Goal: Task Accomplishment & Management: Complete application form

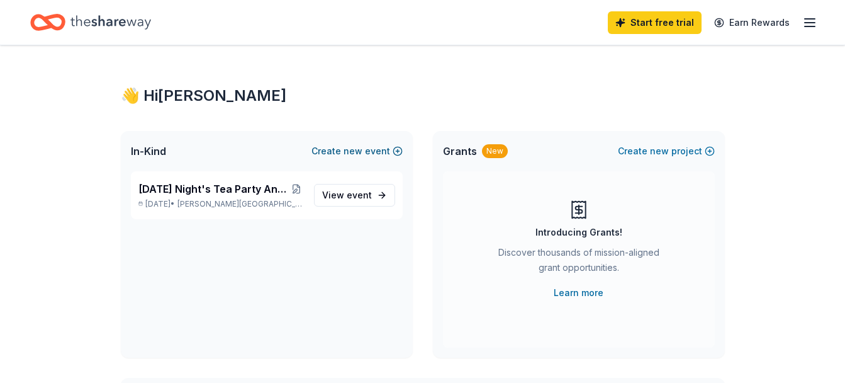
click at [390, 144] on button "Create new event" at bounding box center [357, 150] width 91 height 15
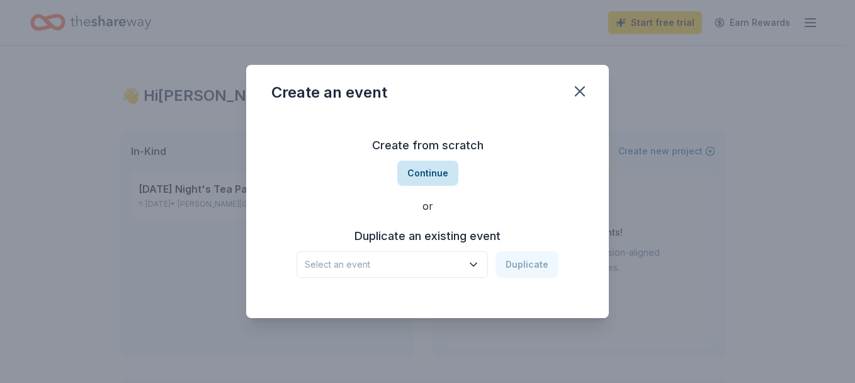
click at [403, 166] on button "Continue" at bounding box center [427, 172] width 61 height 25
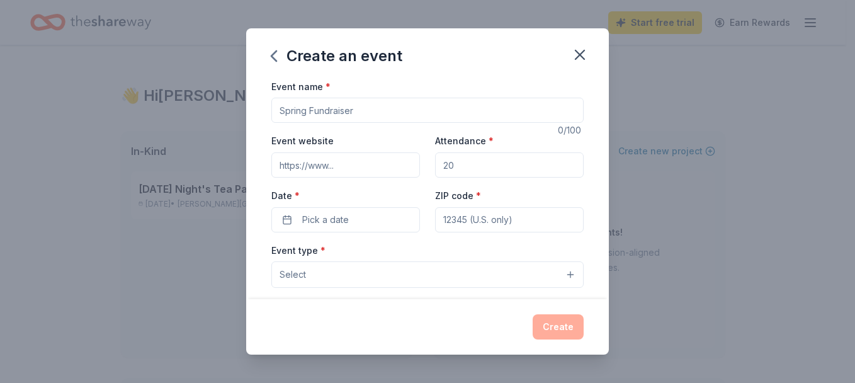
click at [422, 119] on input "Event name *" at bounding box center [427, 110] width 312 height 25
type input "A [DATE] Night's Tea Party Fundraiser"
type input "175"
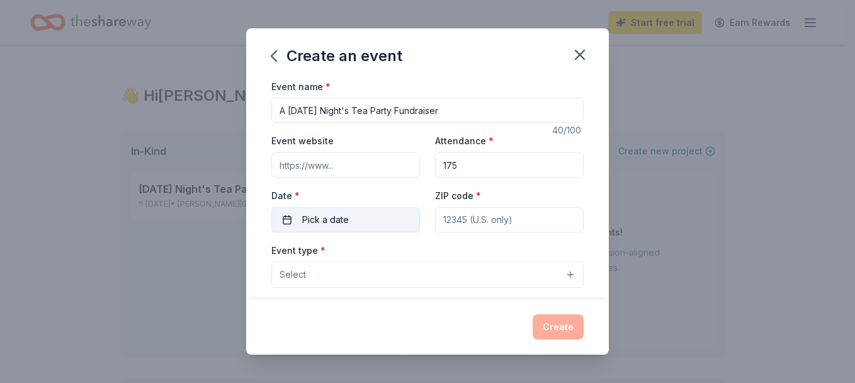
click at [369, 220] on button "Pick a date" at bounding box center [345, 219] width 149 height 25
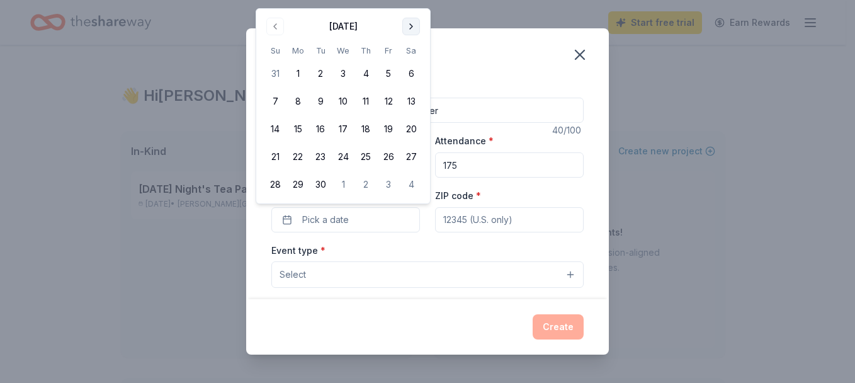
click at [407, 28] on button "Go to next month" at bounding box center [411, 27] width 18 height 18
click at [412, 96] on button "11" at bounding box center [411, 101] width 23 height 23
click at [468, 213] on input "ZIP code *" at bounding box center [509, 219] width 149 height 25
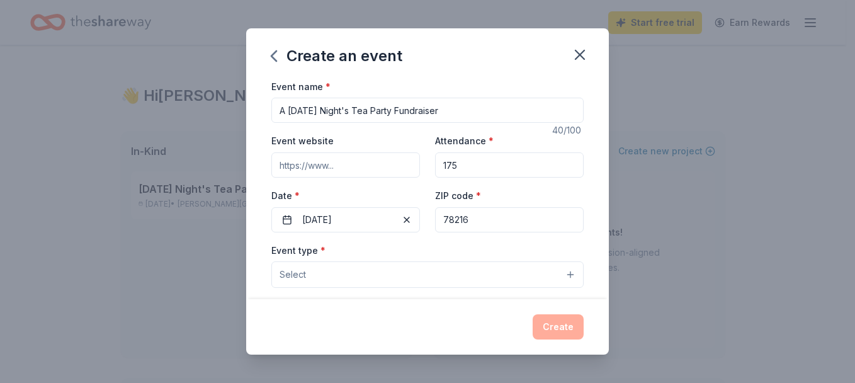
type input "78216"
click at [417, 256] on div "Event type * Select" at bounding box center [427, 265] width 312 height 46
click at [417, 261] on div "Event type * Select" at bounding box center [427, 265] width 312 height 46
click at [423, 274] on button "Select" at bounding box center [427, 274] width 312 height 26
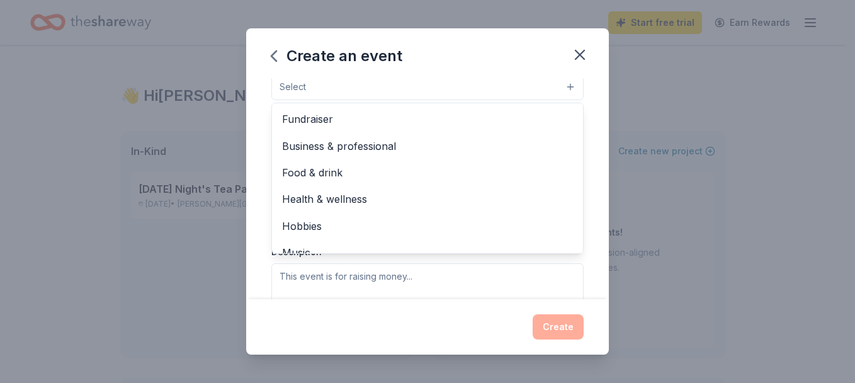
scroll to position [189, 0]
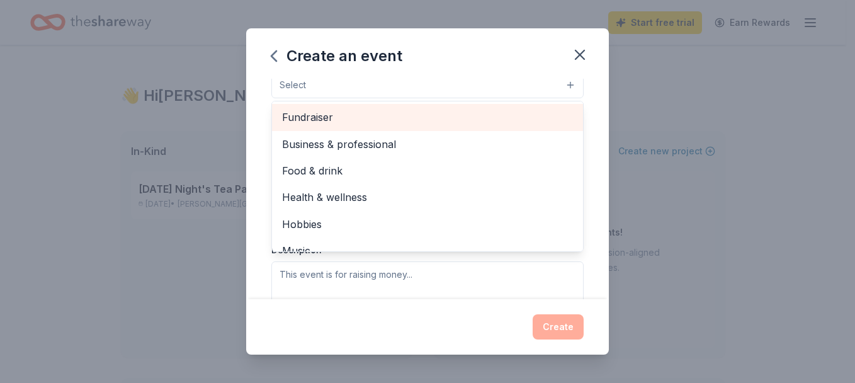
click at [493, 117] on span "Fundraiser" at bounding box center [427, 117] width 291 height 16
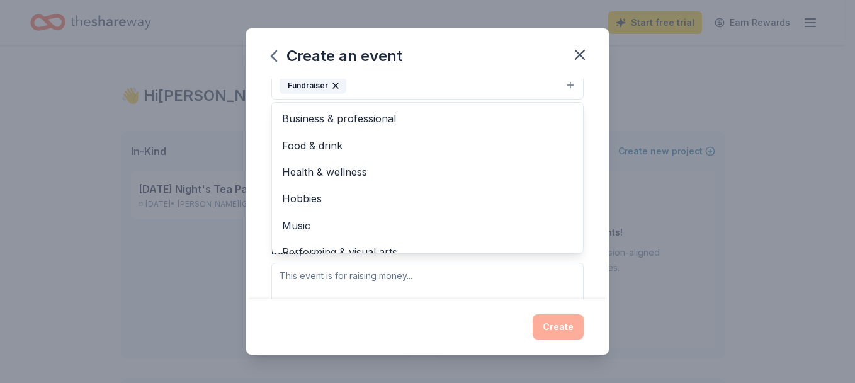
click at [582, 167] on div "Event name * A Midsummer Night's Tea Party Fundraiser 40 /100 Event website Att…" at bounding box center [427, 189] width 363 height 220
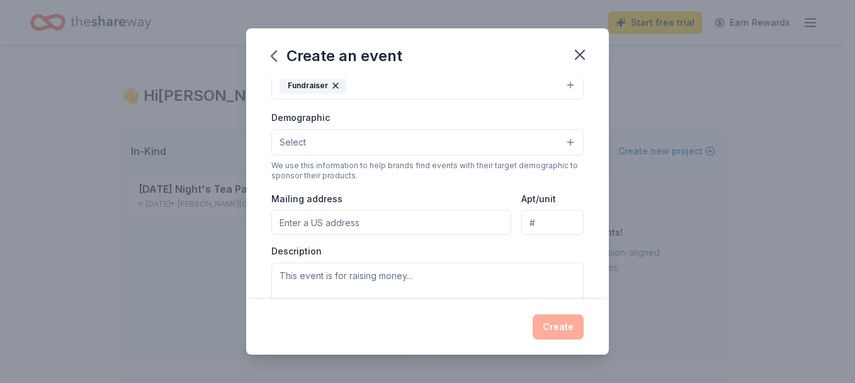
scroll to position [183, 0]
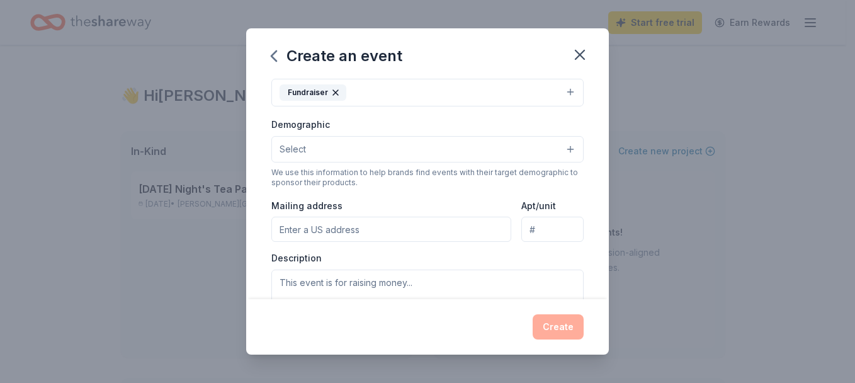
click at [427, 192] on div "Event type * Fundraiser Demographic Select We use this information to help bran…" at bounding box center [427, 193] width 312 height 266
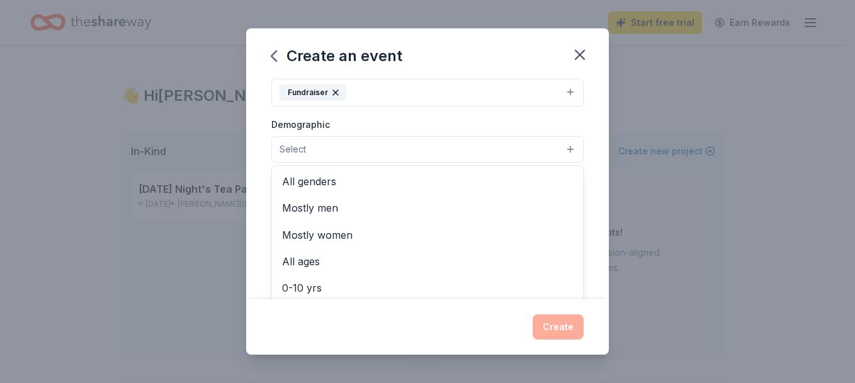
click at [429, 156] on button "Select" at bounding box center [427, 149] width 312 height 26
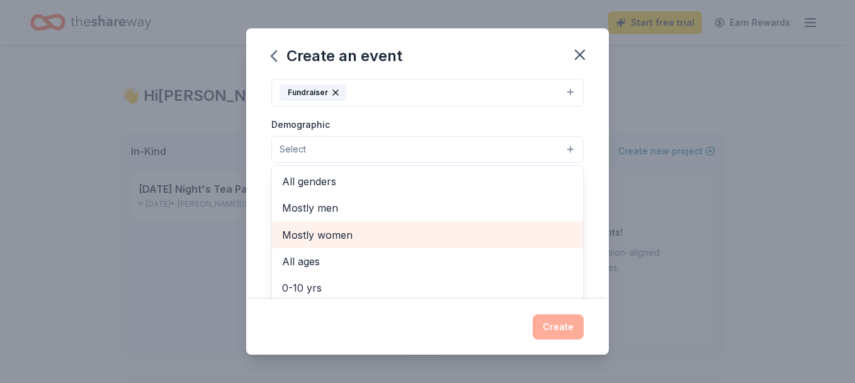
click at [418, 230] on span "Mostly women" at bounding box center [427, 235] width 291 height 16
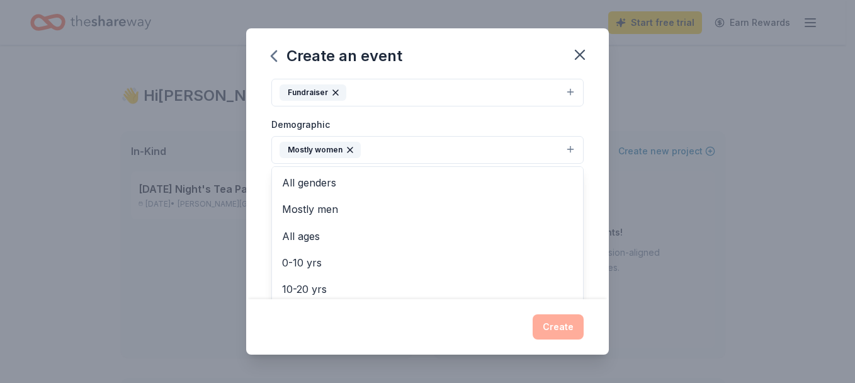
click at [551, 123] on div "Demographic Mostly women All genders Mostly men All ages 0-10 yrs 10-20 yrs 20-…" at bounding box center [427, 139] width 312 height 47
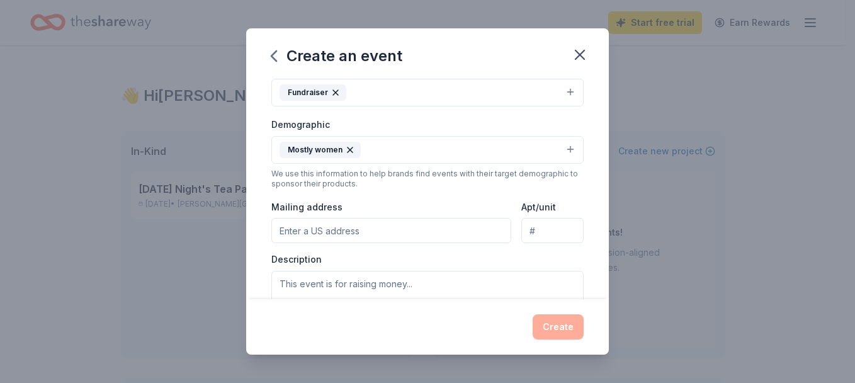
click at [432, 232] on input "Mailing address" at bounding box center [391, 230] width 240 height 25
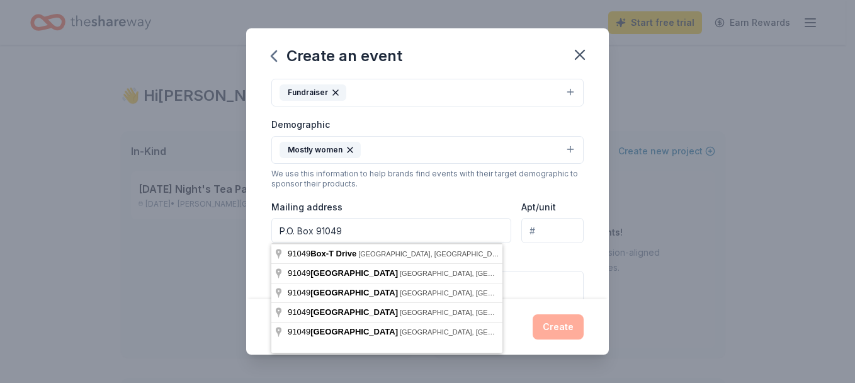
type input "P.O. Box 91049"
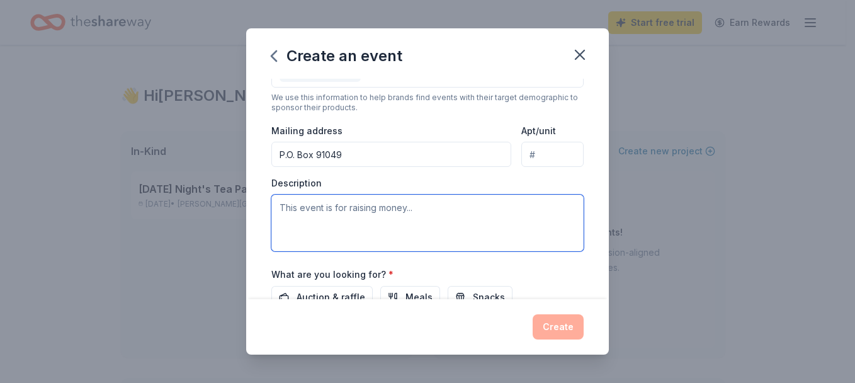
scroll to position [262, 0]
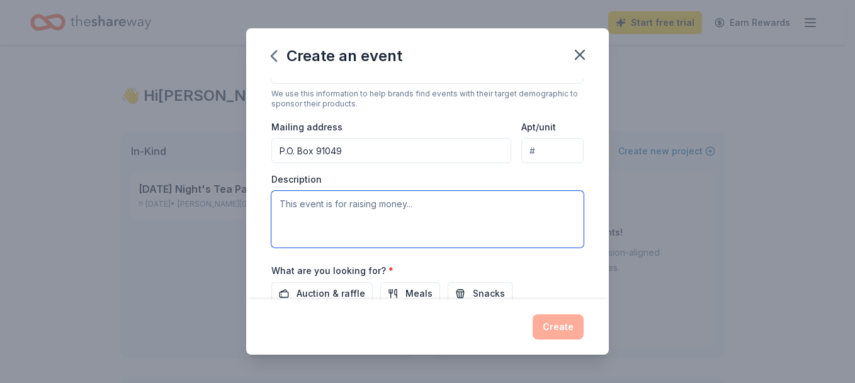
click at [543, 223] on textarea at bounding box center [427, 219] width 312 height 57
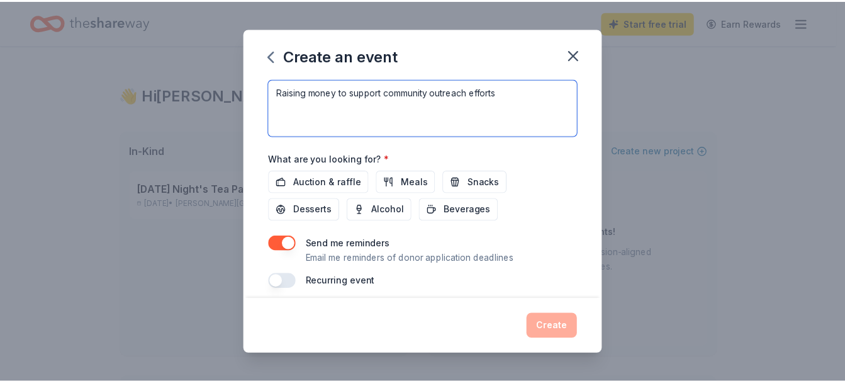
scroll to position [384, 0]
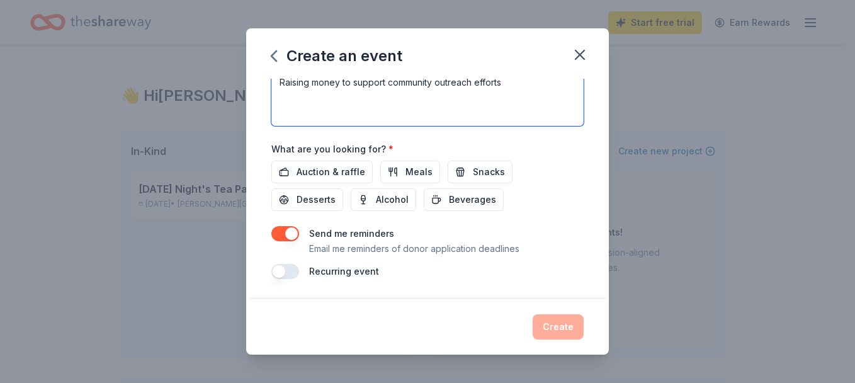
type textarea "Raising money to support community outreach efforts"
click at [564, 204] on div "Auction & raffle Meals Snacks Desserts Alcohol Beverages" at bounding box center [427, 185] width 312 height 50
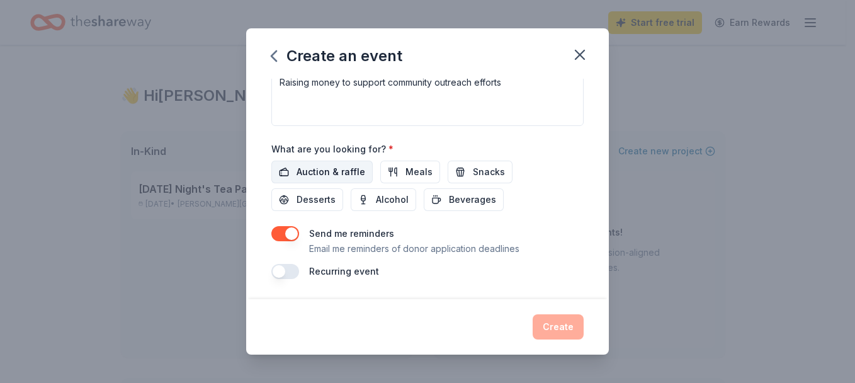
click at [337, 169] on span "Auction & raffle" at bounding box center [330, 171] width 69 height 15
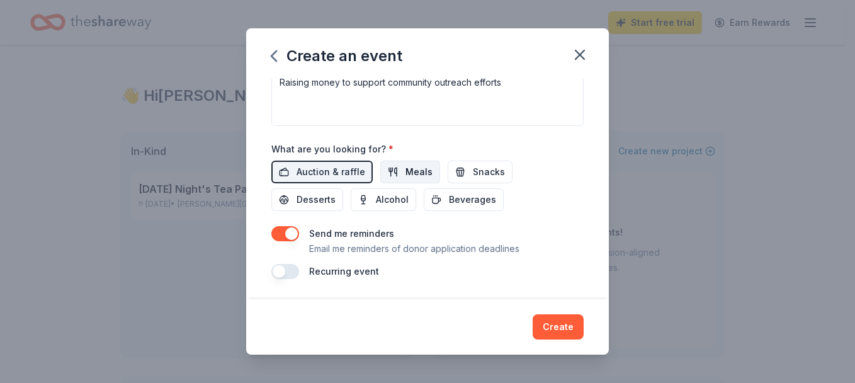
click at [415, 180] on button "Meals" at bounding box center [410, 171] width 60 height 23
click at [379, 202] on span "Alcohol" at bounding box center [392, 199] width 33 height 15
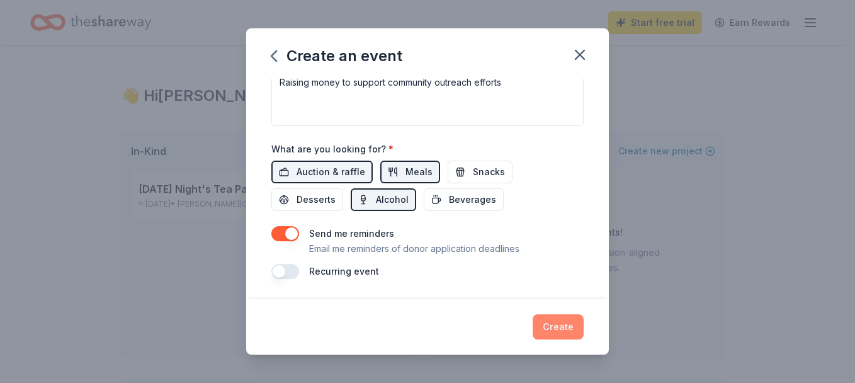
click at [564, 334] on button "Create" at bounding box center [557, 326] width 51 height 25
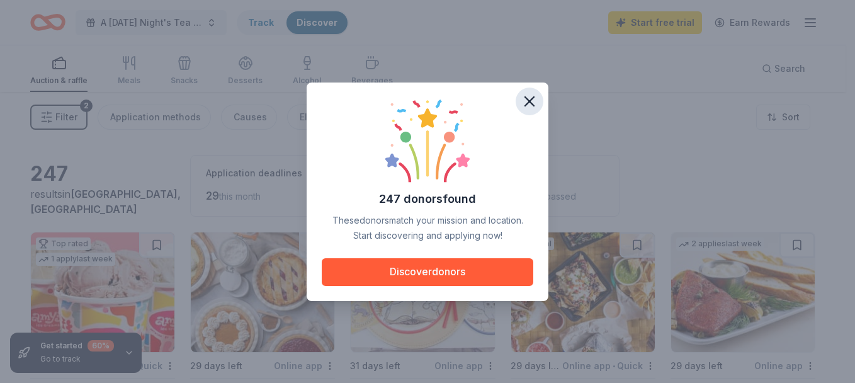
click at [535, 102] on icon "button" at bounding box center [529, 102] width 18 height 18
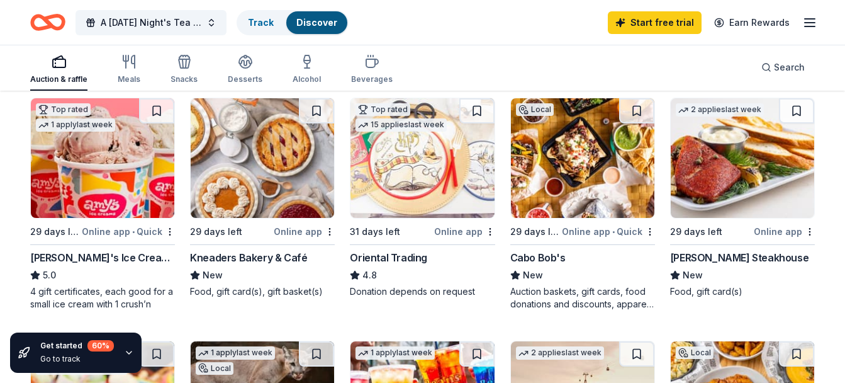
scroll to position [140, 0]
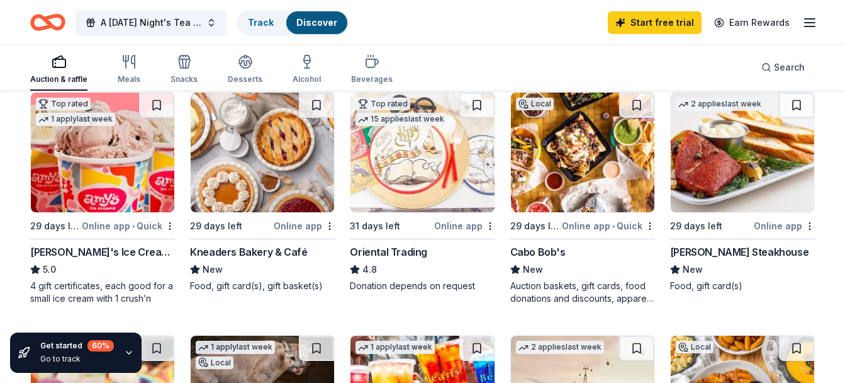
click at [103, 240] on div "Top rated 1 apply last week 29 days left Online app • Quick Amy's Ice Creams 5.…" at bounding box center [102, 198] width 145 height 213
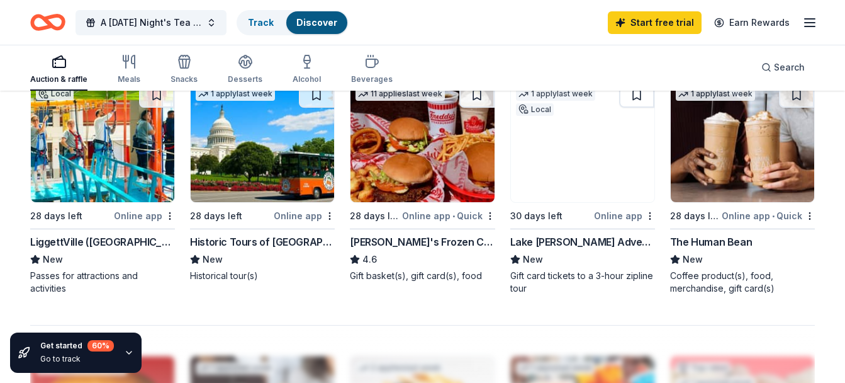
scroll to position [882, 0]
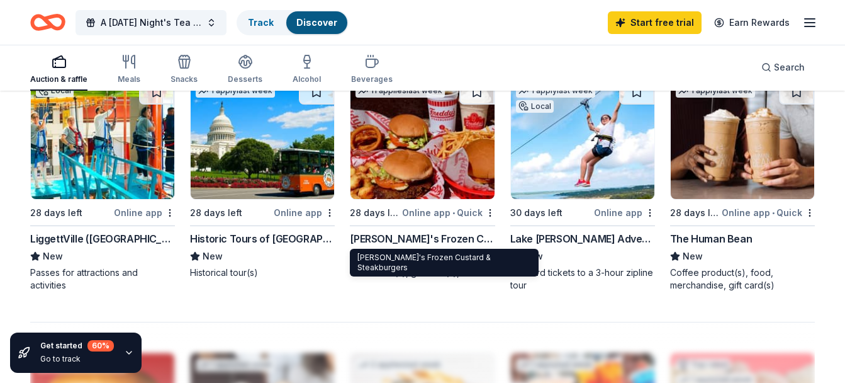
click at [448, 237] on div "Freddy's Frozen Custard & Steakburgers" at bounding box center [422, 238] width 145 height 15
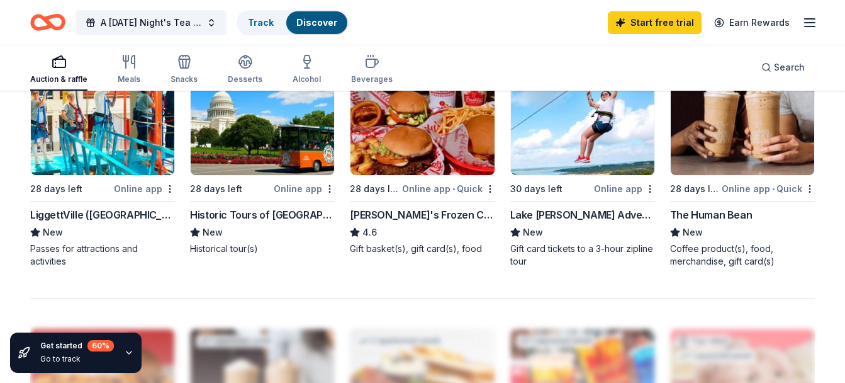
scroll to position [897, 0]
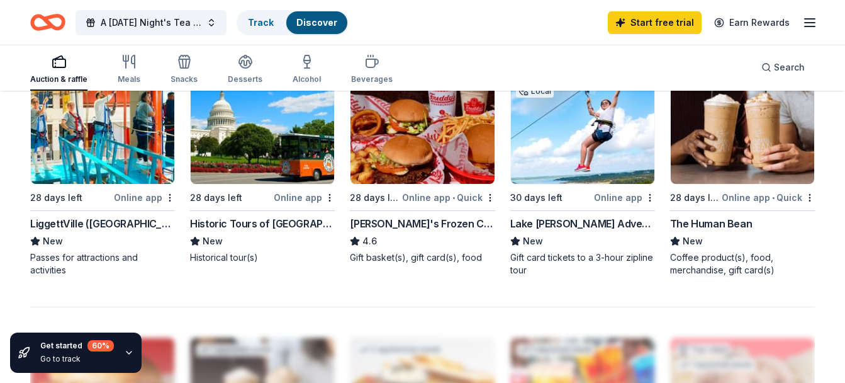
click at [614, 222] on div "Lake Travis Zipline Adventures" at bounding box center [582, 223] width 145 height 15
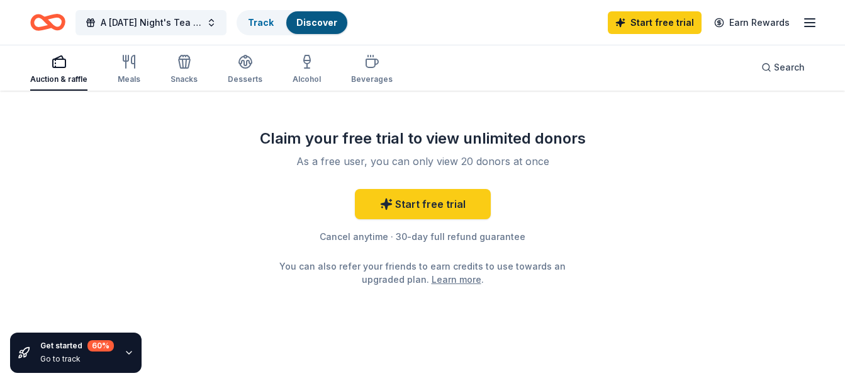
scroll to position [1264, 0]
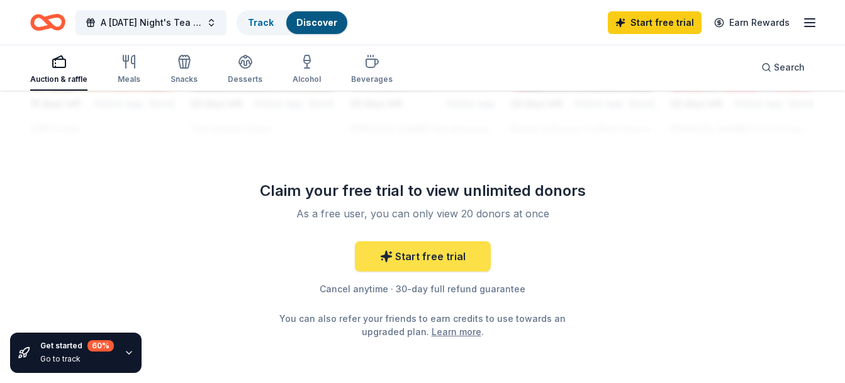
click at [464, 250] on link "Start free trial" at bounding box center [423, 256] width 136 height 30
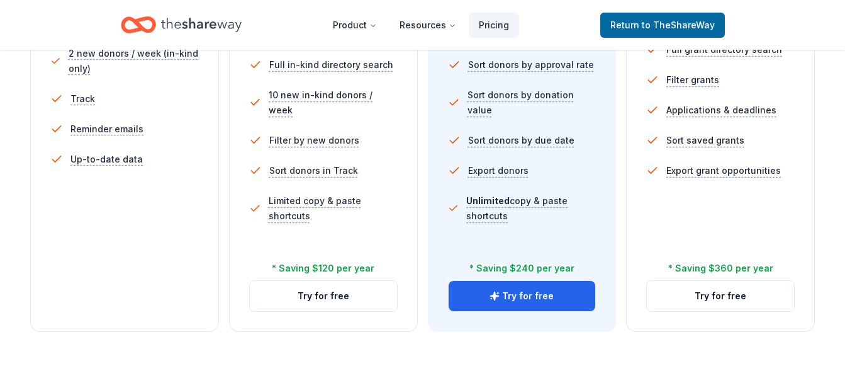
scroll to position [460, 0]
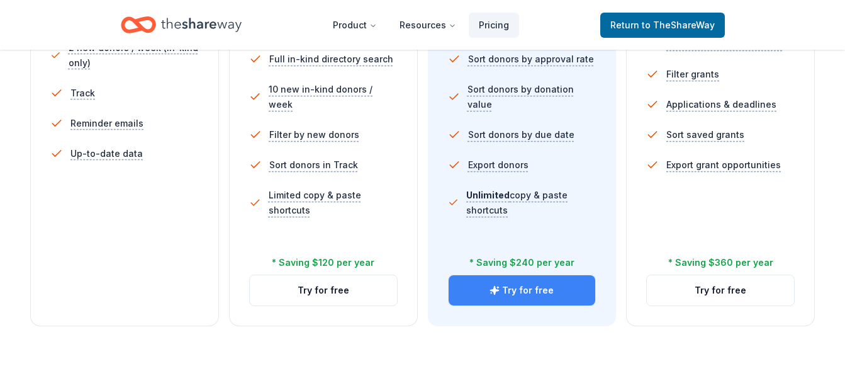
click at [507, 295] on button "Try for free" at bounding box center [522, 290] width 147 height 30
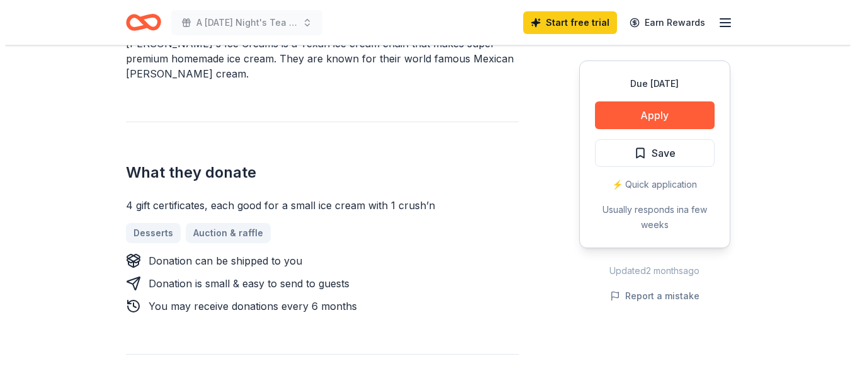
scroll to position [421, 0]
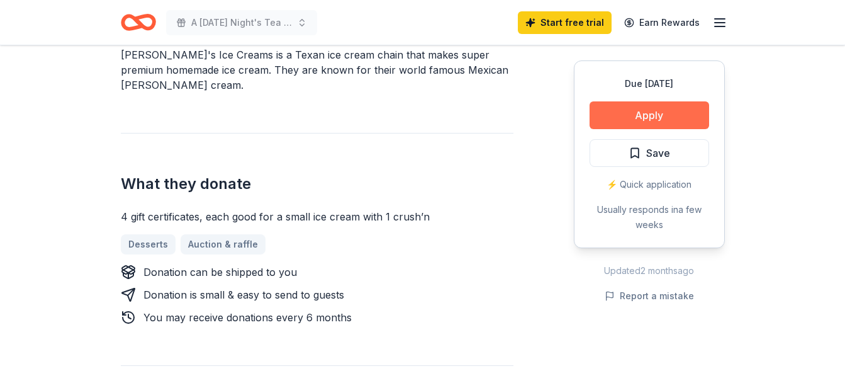
click at [651, 114] on button "Apply" at bounding box center [650, 115] width 120 height 28
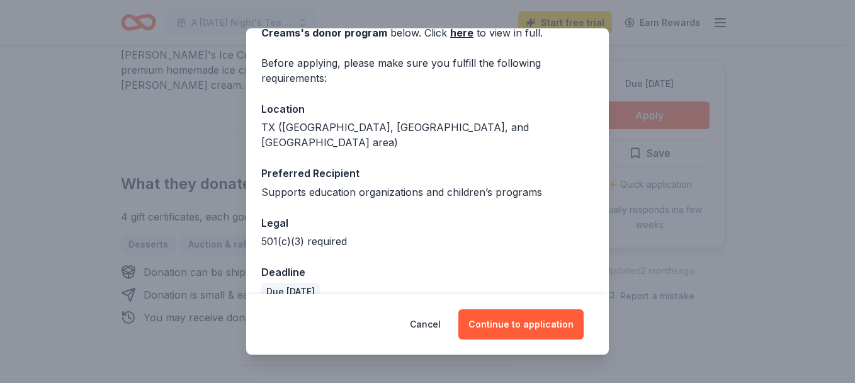
scroll to position [86, 0]
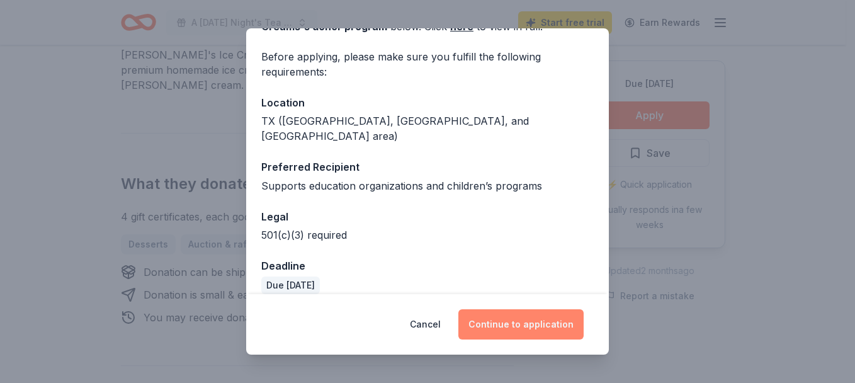
click at [522, 318] on button "Continue to application" at bounding box center [520, 324] width 125 height 30
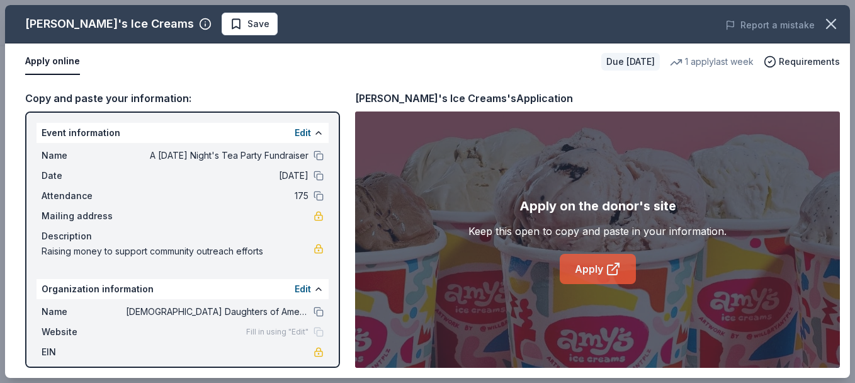
click at [574, 265] on link "Apply" at bounding box center [597, 269] width 76 height 30
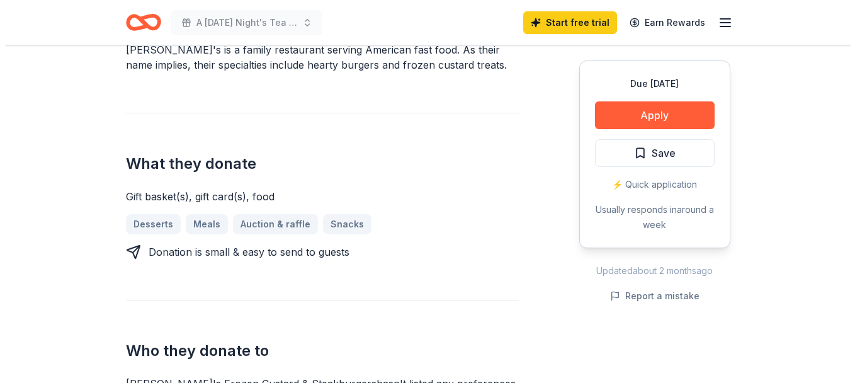
scroll to position [480, 0]
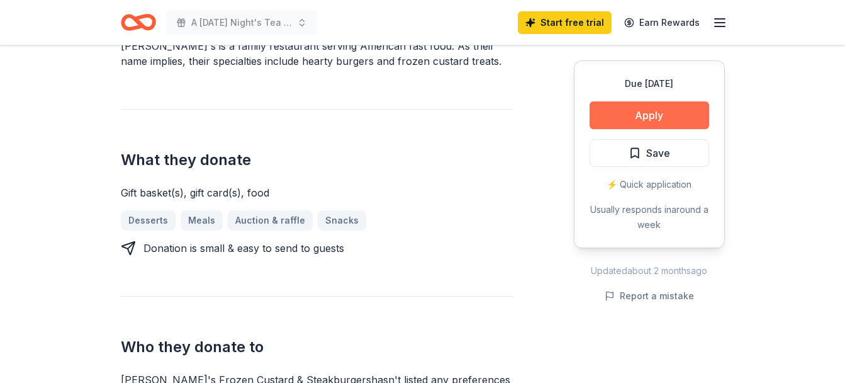
click at [663, 117] on button "Apply" at bounding box center [650, 115] width 120 height 28
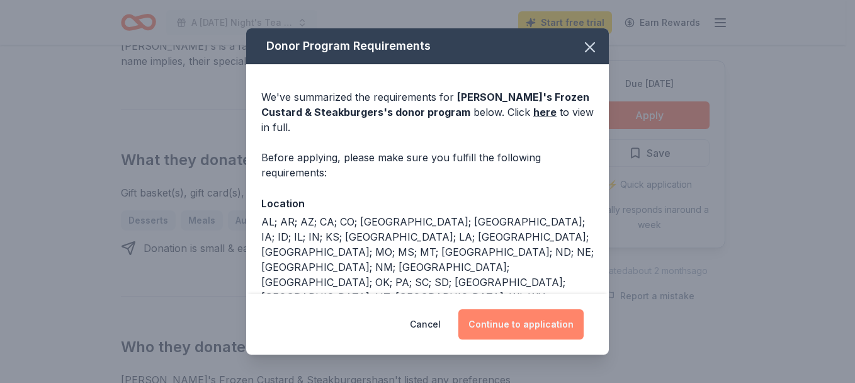
click at [562, 321] on button "Continue to application" at bounding box center [520, 324] width 125 height 30
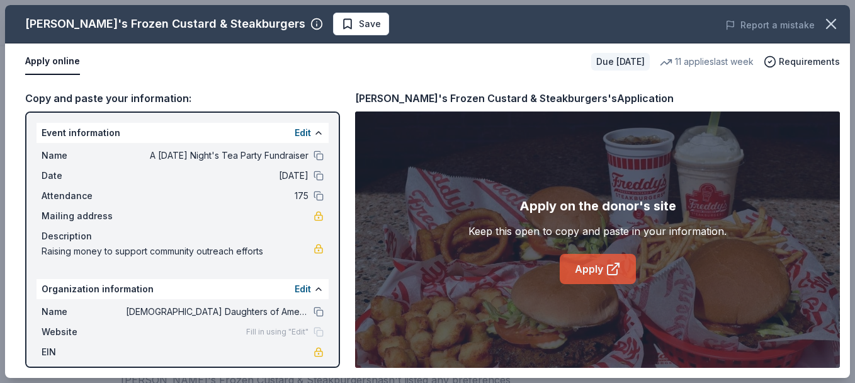
click at [593, 276] on link "Apply" at bounding box center [597, 269] width 76 height 30
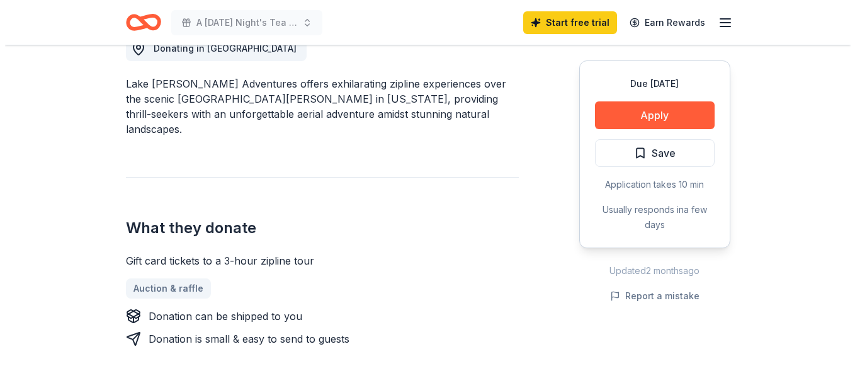
scroll to position [390, 0]
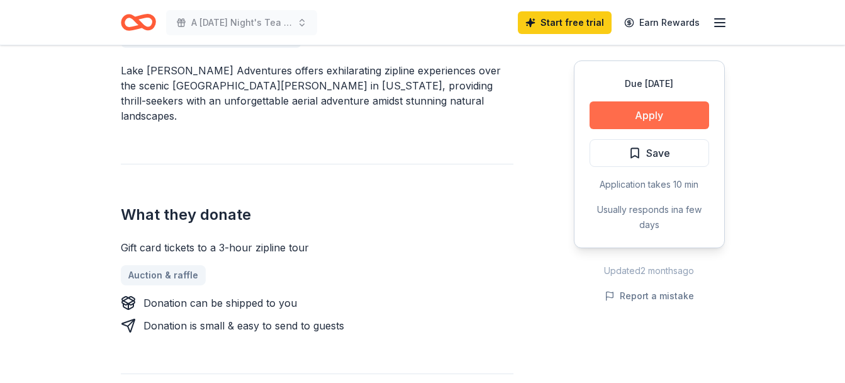
click at [690, 114] on button "Apply" at bounding box center [650, 115] width 120 height 28
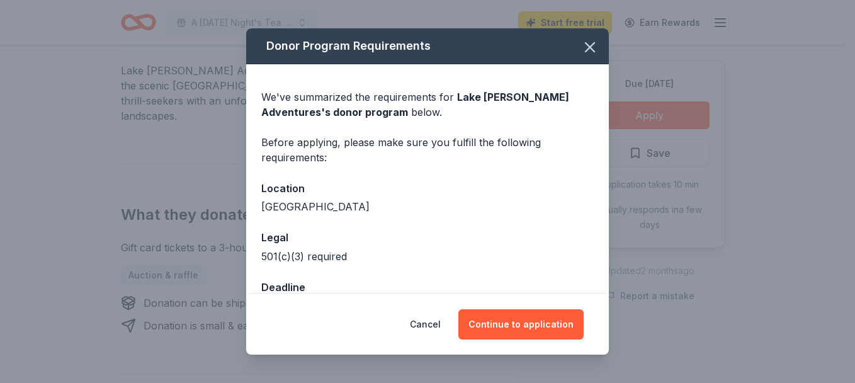
scroll to position [37, 0]
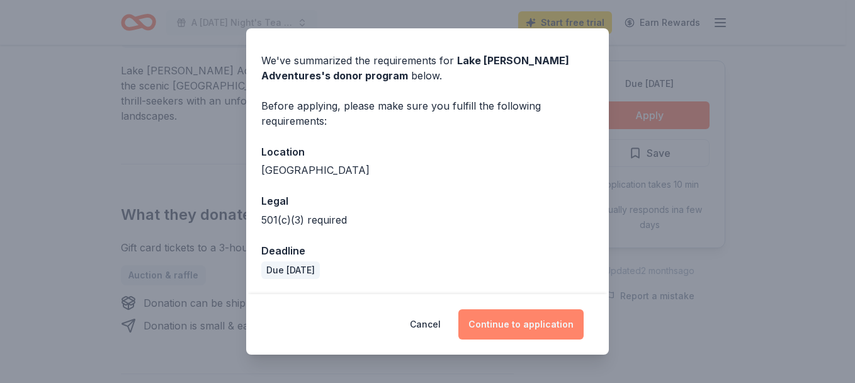
click at [519, 324] on button "Continue to application" at bounding box center [520, 324] width 125 height 30
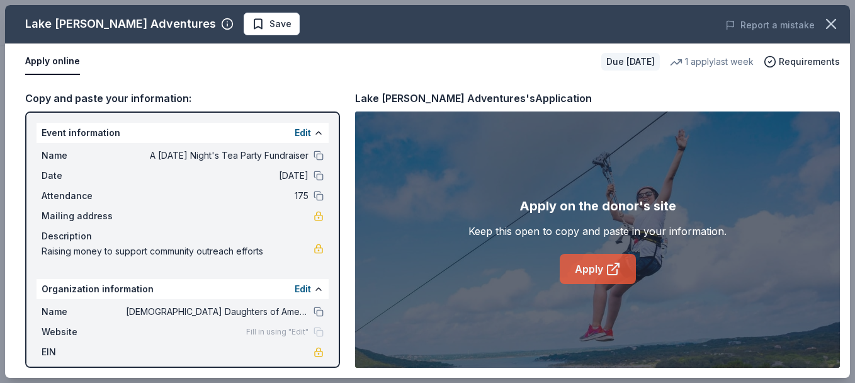
click at [603, 274] on link "Apply" at bounding box center [597, 269] width 76 height 30
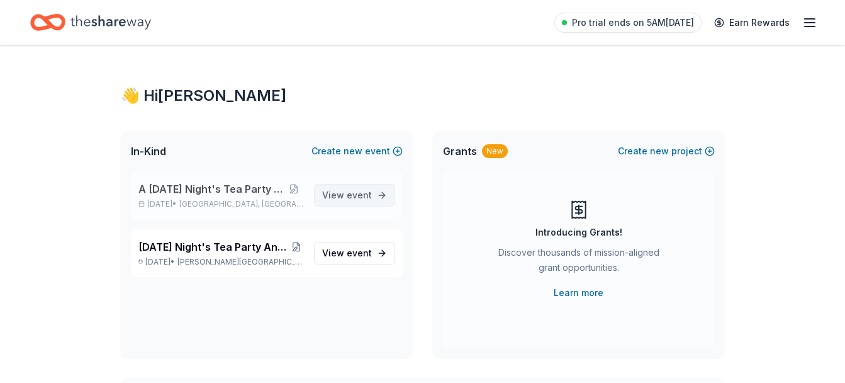
click at [374, 190] on link "View event" at bounding box center [354, 195] width 81 height 23
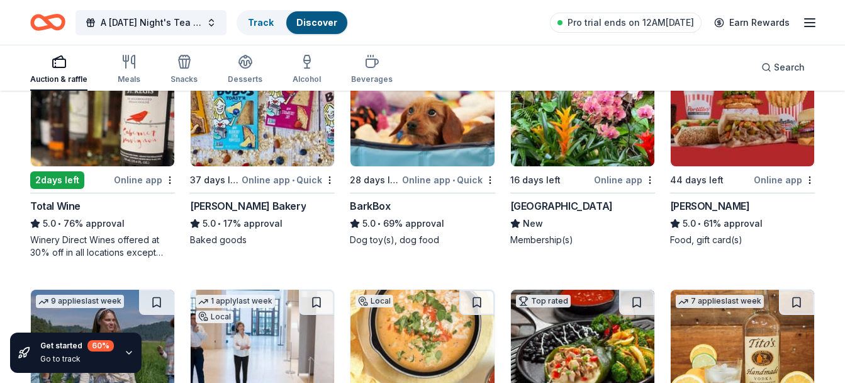
scroll to position [1403, 0]
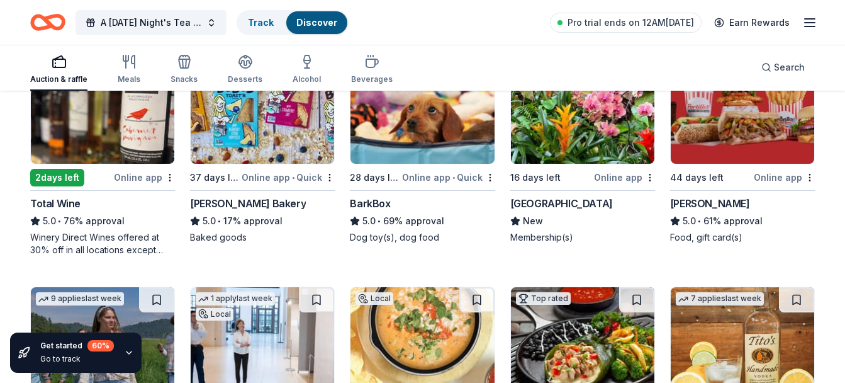
click at [111, 147] on img at bounding box center [102, 104] width 143 height 120
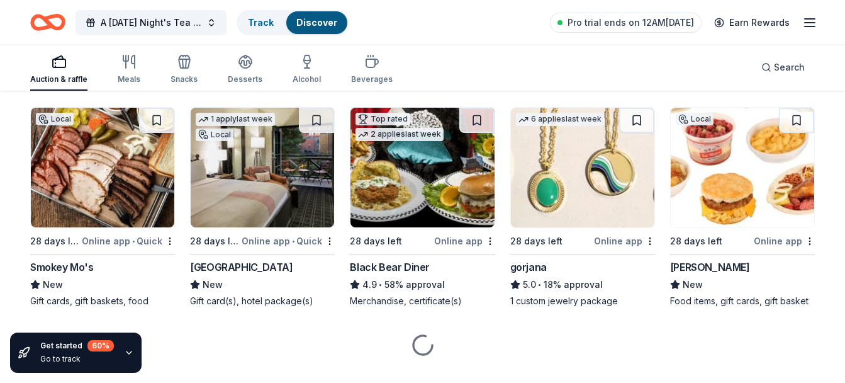
scroll to position [1838, 0]
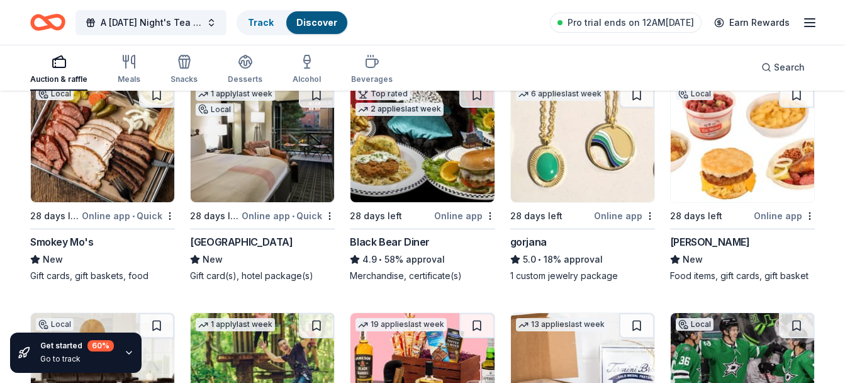
click at [539, 246] on div "gorjana" at bounding box center [528, 241] width 37 height 15
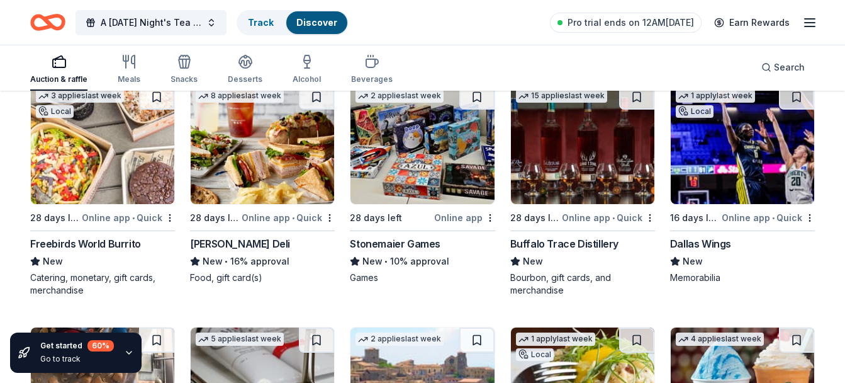
scroll to position [3028, 0]
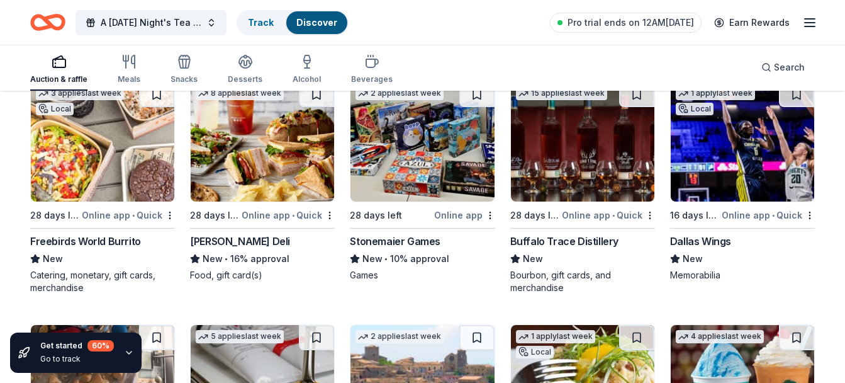
click at [736, 345] on div "4 applies last week" at bounding box center [720, 335] width 98 height 21
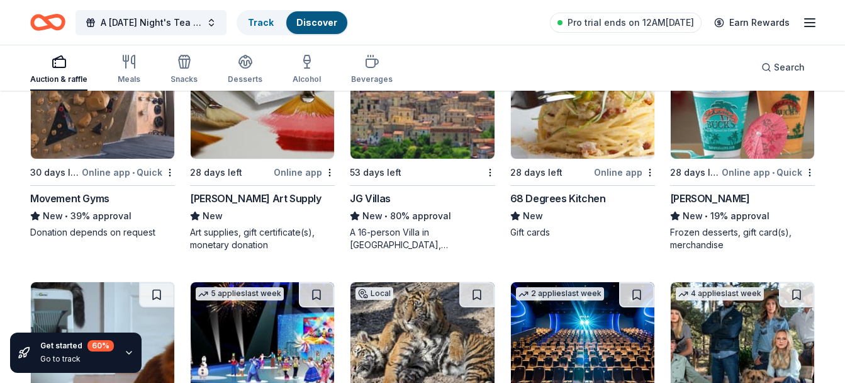
scroll to position [3317, 0]
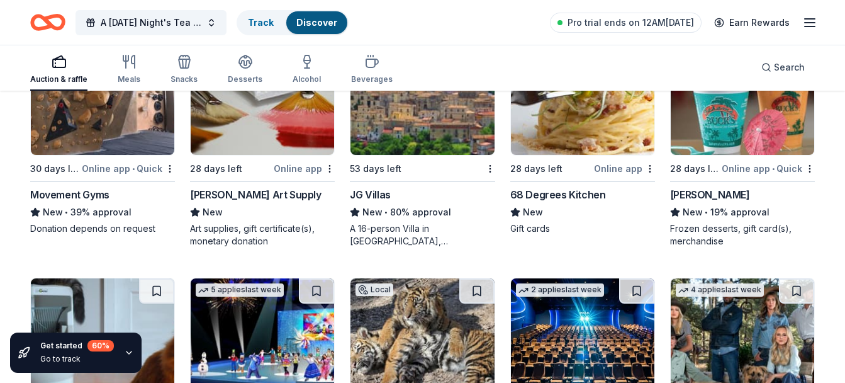
click at [424, 216] on div "New • 80% approval" at bounding box center [422, 212] width 145 height 15
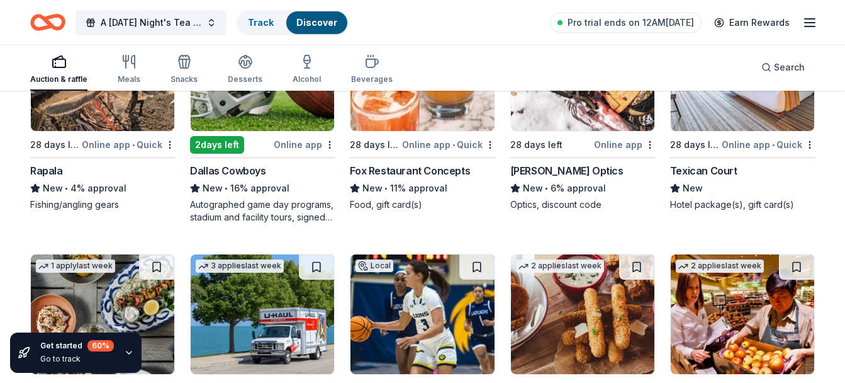
scroll to position [4787, 0]
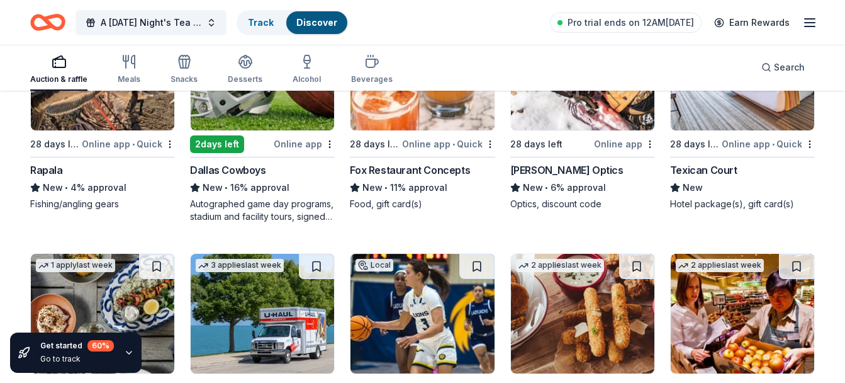
click at [301, 146] on div "Online app" at bounding box center [304, 144] width 61 height 16
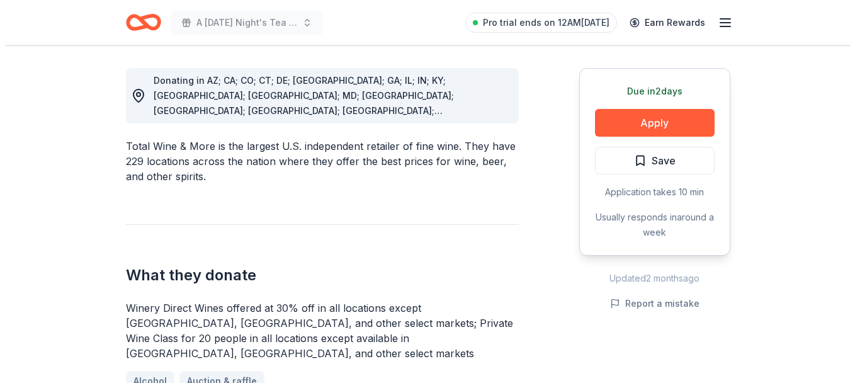
scroll to position [356, 0]
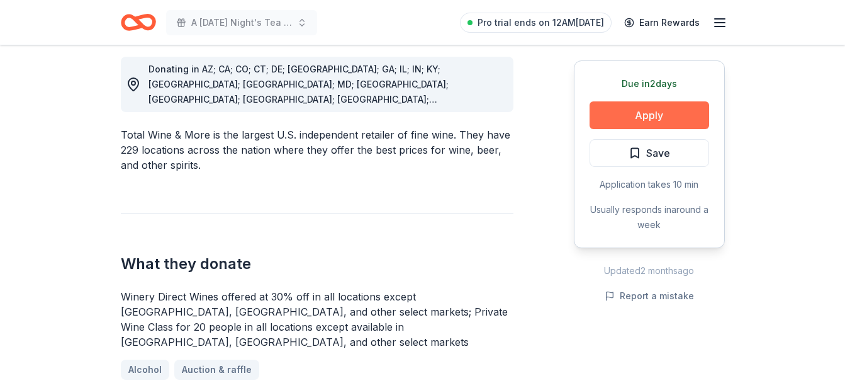
click at [655, 121] on button "Apply" at bounding box center [650, 115] width 120 height 28
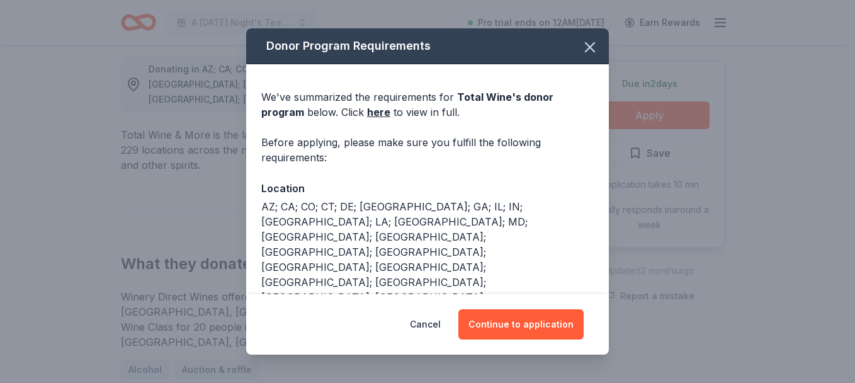
scroll to position [69, 0]
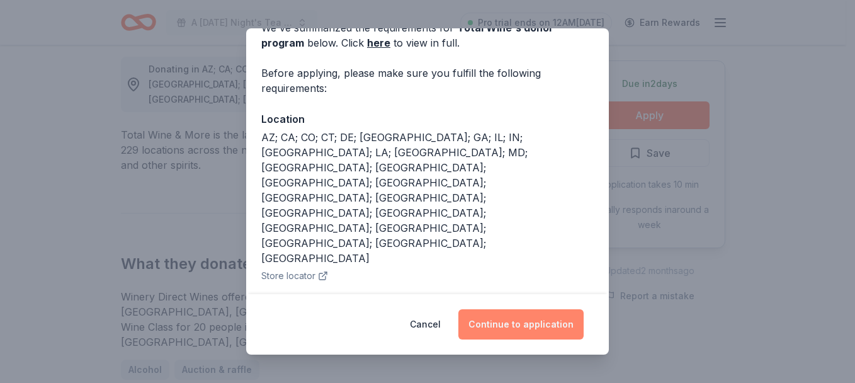
click at [507, 323] on button "Continue to application" at bounding box center [520, 324] width 125 height 30
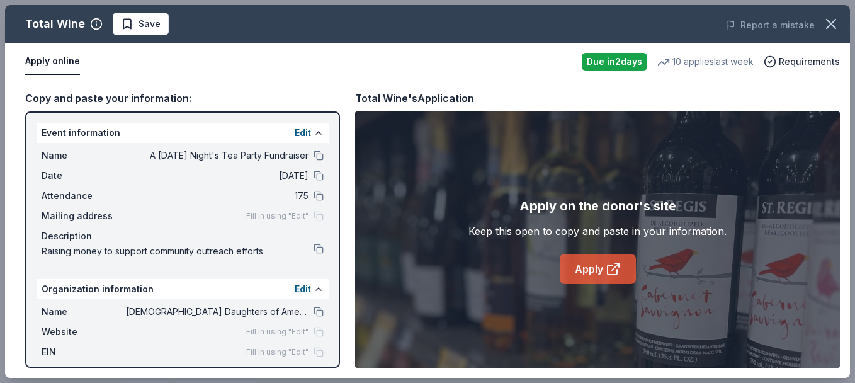
click at [607, 276] on link "Apply" at bounding box center [597, 269] width 76 height 30
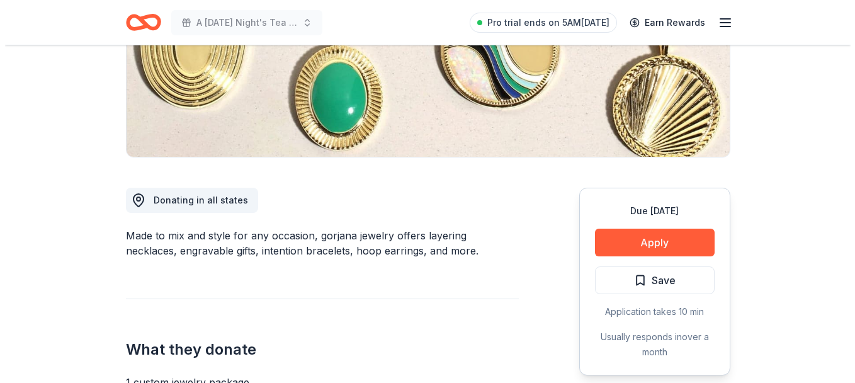
scroll to position [228, 0]
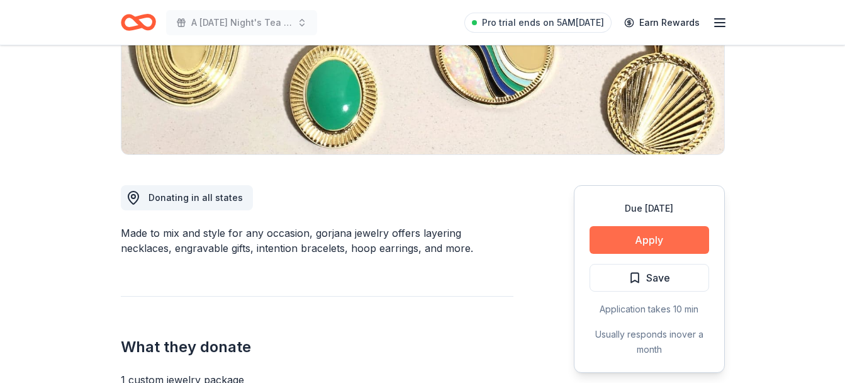
click at [656, 239] on button "Apply" at bounding box center [650, 240] width 120 height 28
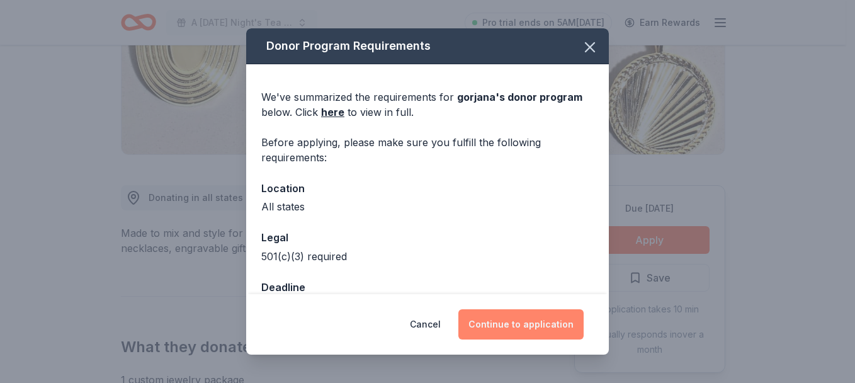
click at [516, 319] on button "Continue to application" at bounding box center [520, 324] width 125 height 30
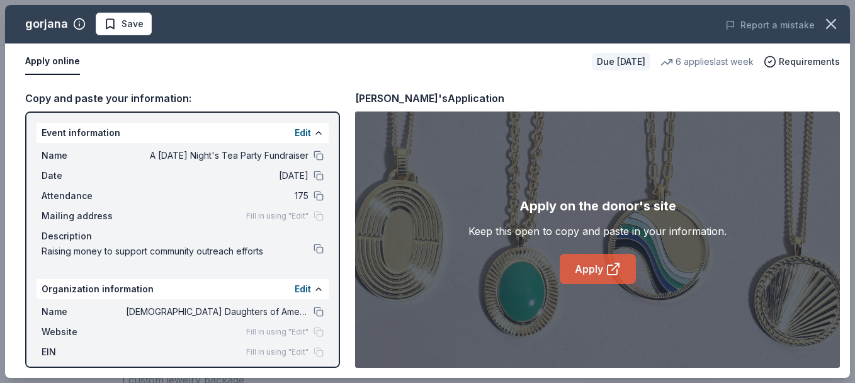
click at [576, 283] on link "Apply" at bounding box center [597, 269] width 76 height 30
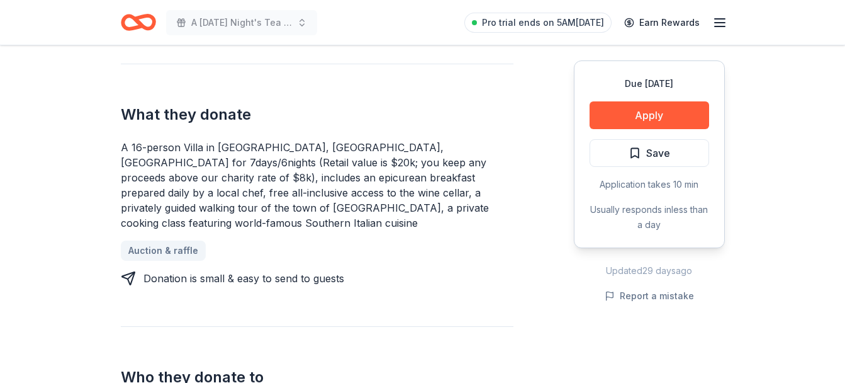
scroll to position [492, 0]
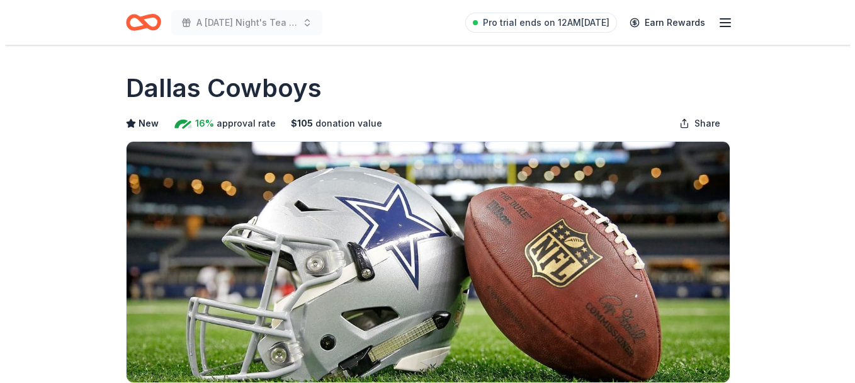
scroll to position [361, 0]
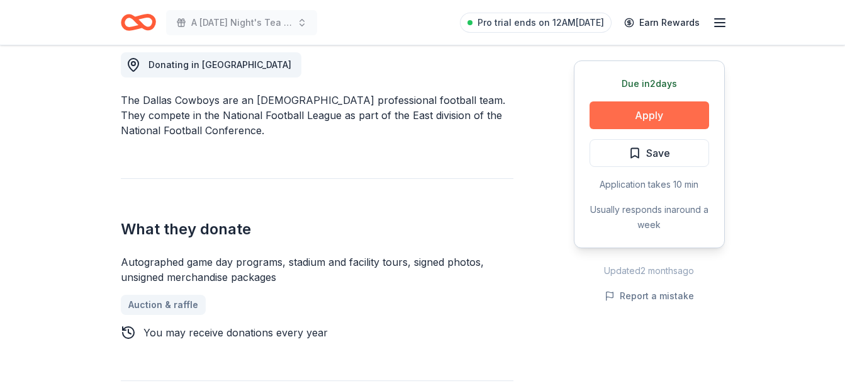
click at [651, 111] on button "Apply" at bounding box center [650, 115] width 120 height 28
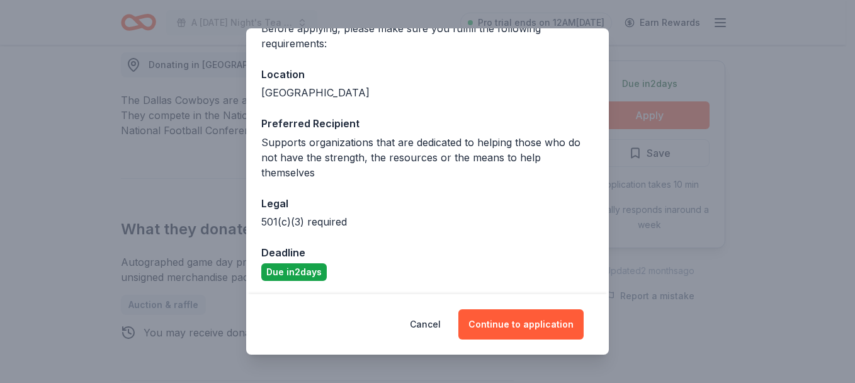
scroll to position [116, 0]
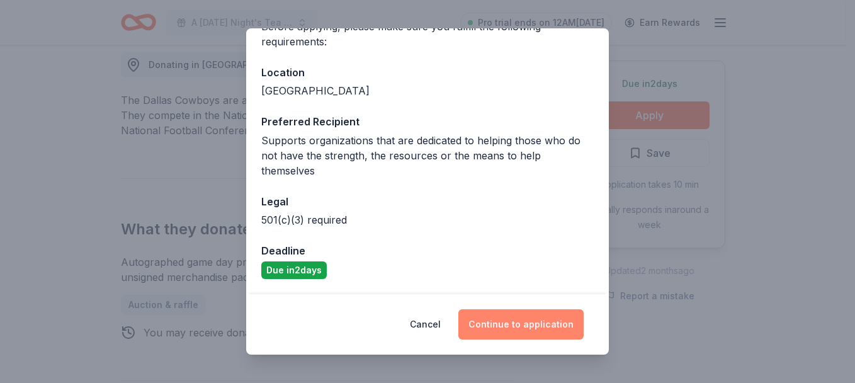
click at [524, 325] on button "Continue to application" at bounding box center [520, 324] width 125 height 30
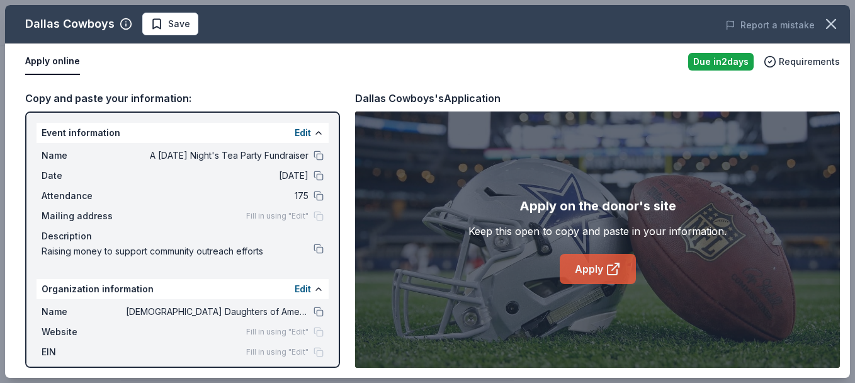
click at [602, 273] on link "Apply" at bounding box center [597, 269] width 76 height 30
